Goal: Task Accomplishment & Management: Manage account settings

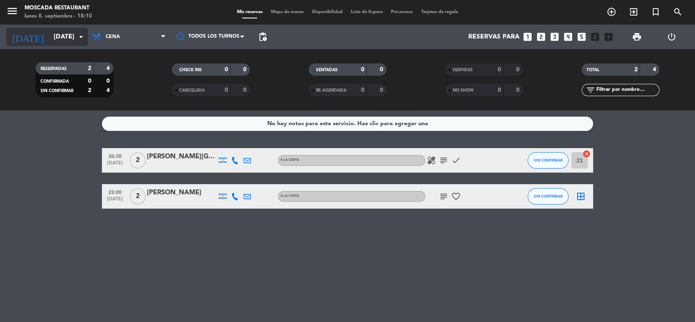
click at [74, 37] on input "[DATE]" at bounding box center [93, 37] width 86 height 16
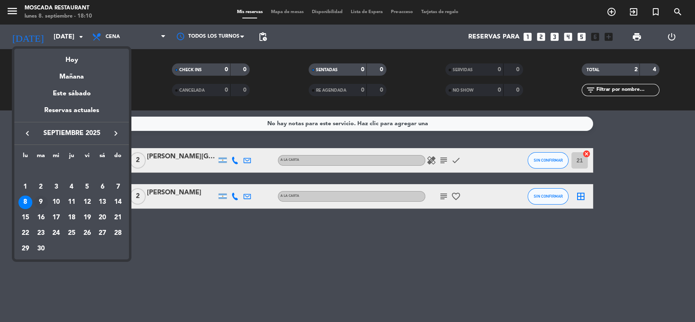
click at [38, 201] on div "9" at bounding box center [41, 203] width 14 height 14
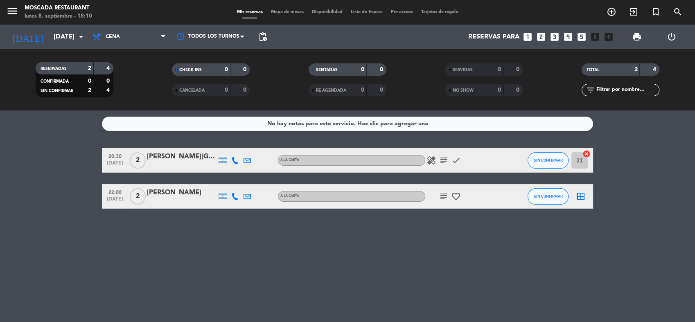
type input "[DATE]"
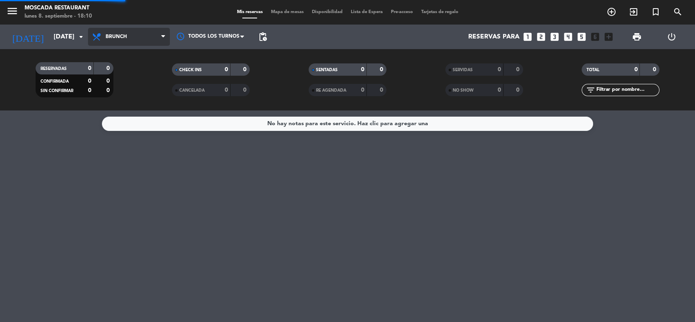
click at [138, 88] on div "menu Moscada Restaurant [DATE] 8. septiembre - 18:10 Mis reservas Mapa de mesas…" at bounding box center [347, 55] width 695 height 111
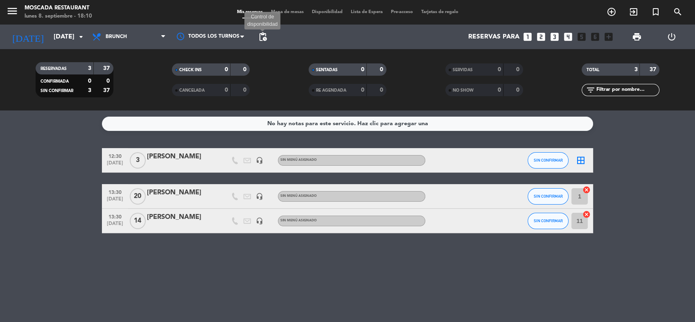
click at [262, 41] on span "pending_actions" at bounding box center [263, 37] width 10 height 10
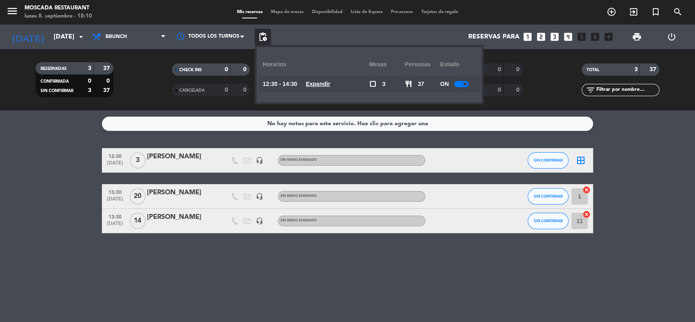
click at [461, 82] on div at bounding box center [461, 84] width 14 height 6
click at [645, 201] on bookings-row "12:30 [DATE] 3 [PERSON_NAME] headset_mic Sin menú asignado SIN CONFIRMAR border…" at bounding box center [347, 190] width 695 height 85
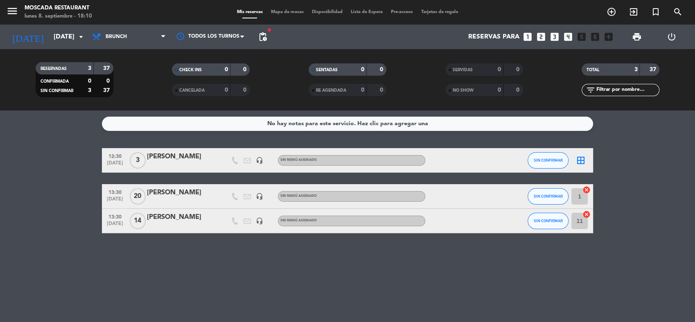
click at [580, 160] on icon "border_all" at bounding box center [581, 161] width 10 height 10
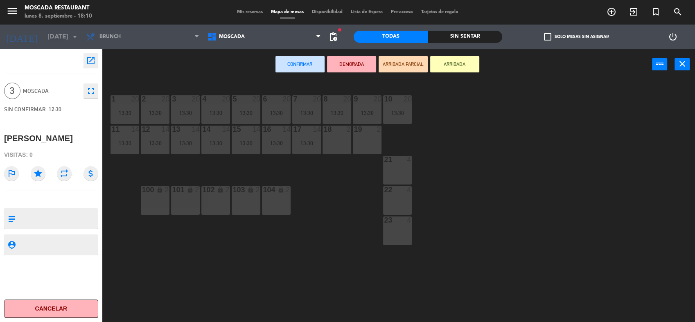
click at [398, 237] on div "23 4" at bounding box center [397, 231] width 29 height 29
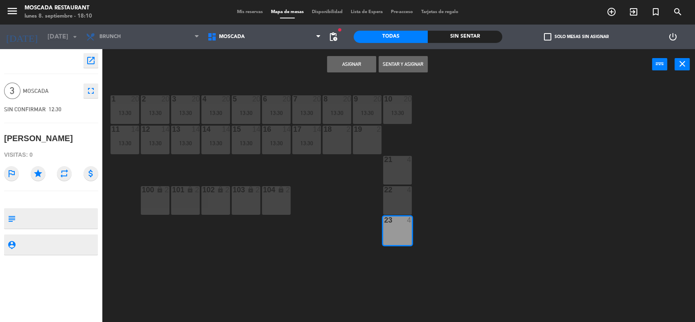
click at [360, 61] on button "Asignar" at bounding box center [351, 64] width 49 height 16
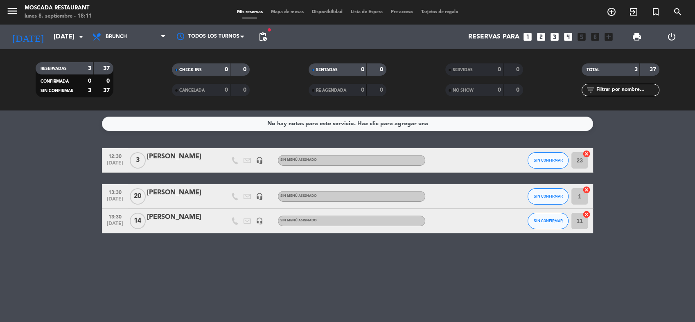
click at [81, 138] on div "No hay notas para este servicio. Haz clic para agregar una 12:30 [DATE] 3 [PERS…" at bounding box center [347, 217] width 695 height 212
drag, startPoint x: 190, startPoint y: 159, endPoint x: 85, endPoint y: 160, distance: 104.8
click at [85, 160] on bookings-row "12:30 [DATE] 3 [PERSON_NAME] headset_mic Sin menú asignado SIN CONFIRMAR 23 can…" at bounding box center [347, 190] width 695 height 85
drag, startPoint x: 85, startPoint y: 160, endPoint x: 74, endPoint y: 173, distance: 16.3
click at [74, 173] on bookings-row "12:30 [DATE] 3 [PERSON_NAME] headset_mic Sin menú asignado SIN CONFIRMAR 23 can…" at bounding box center [347, 190] width 695 height 85
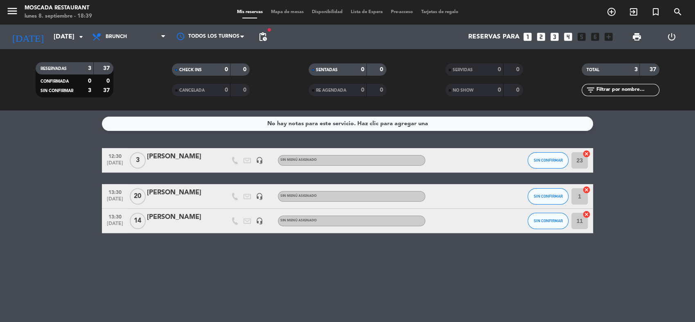
click at [76, 186] on bookings-row "12:30 [DATE] 3 [PERSON_NAME] headset_mic Sin menú asignado SIN CONFIRMAR 23 can…" at bounding box center [347, 190] width 695 height 85
click at [649, 221] on bookings-row "12:30 [DATE] 3 [PERSON_NAME] headset_mic Sin menú asignado SIN CONFIRMAR 23 can…" at bounding box center [347, 190] width 695 height 85
